Goal: Navigation & Orientation: Find specific page/section

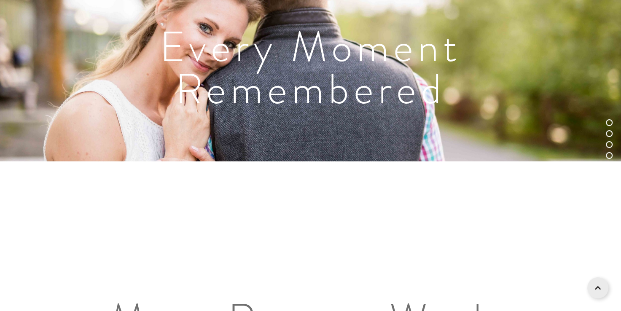
scroll to position [3257, 0]
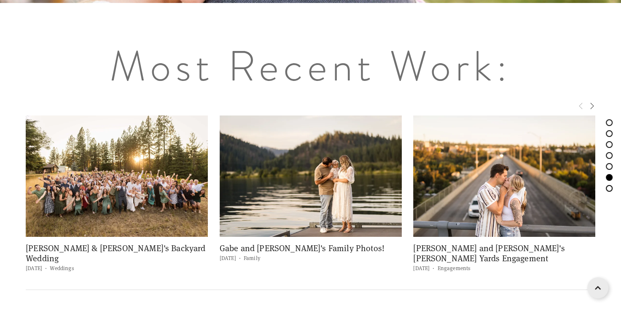
click at [609, 188] on div at bounding box center [609, 188] width 7 height 7
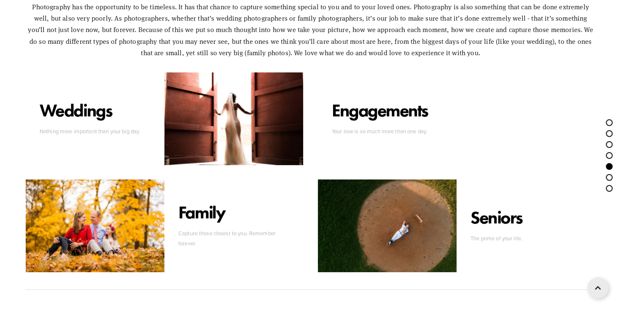
scroll to position [2544, 0]
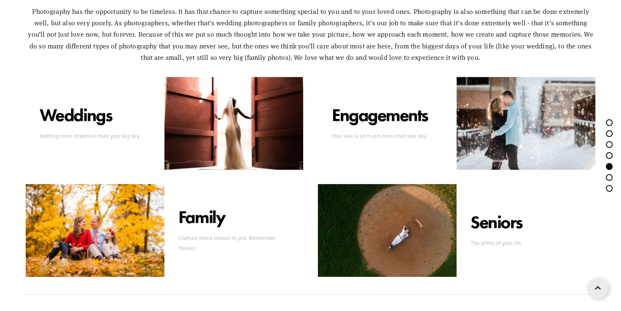
click at [495, 224] on p "Seniors" at bounding box center [496, 221] width 52 height 21
click at [412, 223] on div at bounding box center [387, 230] width 139 height 93
